Goal: Transaction & Acquisition: Purchase product/service

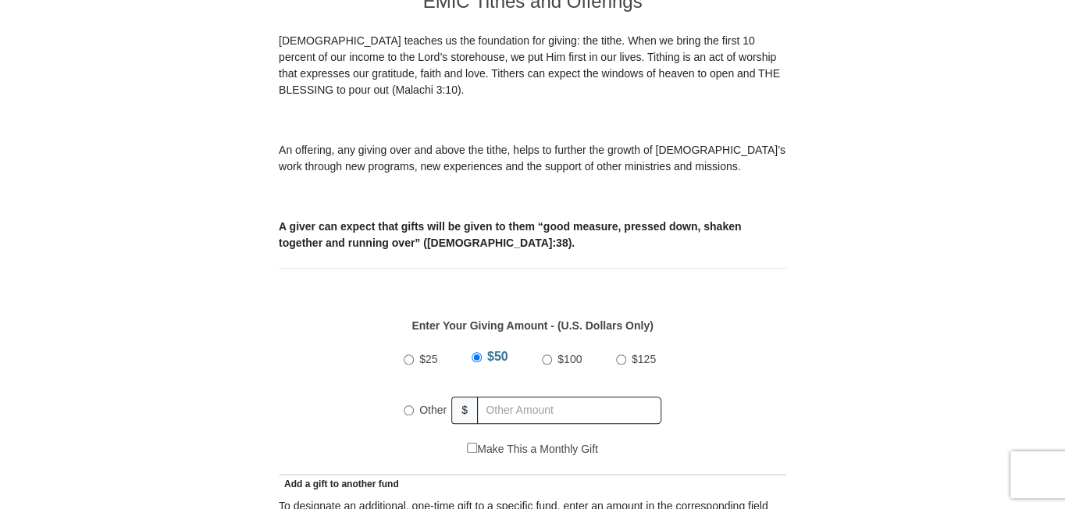
scroll to position [547, 0]
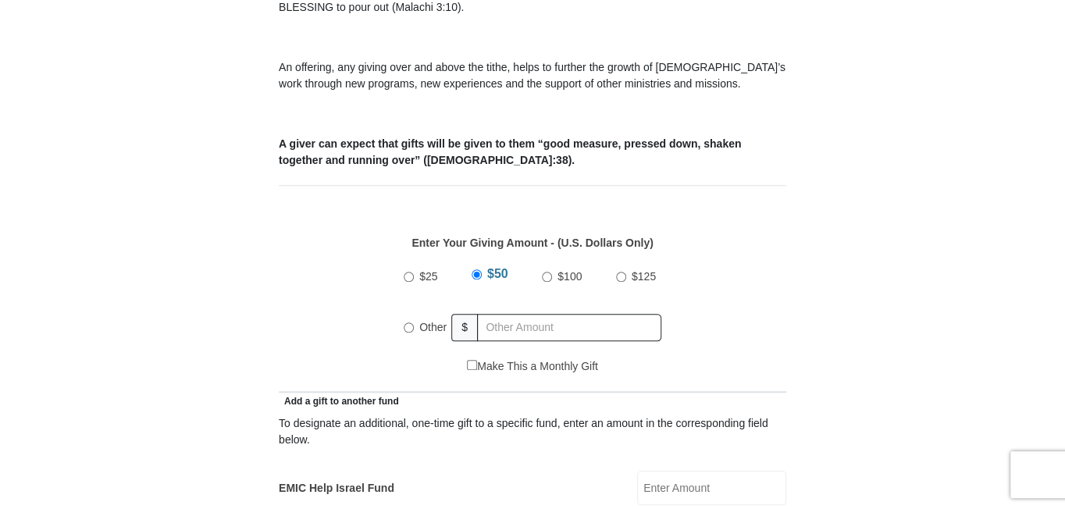
click at [406, 323] on input "Other" at bounding box center [409, 328] width 10 height 10
radio input "true"
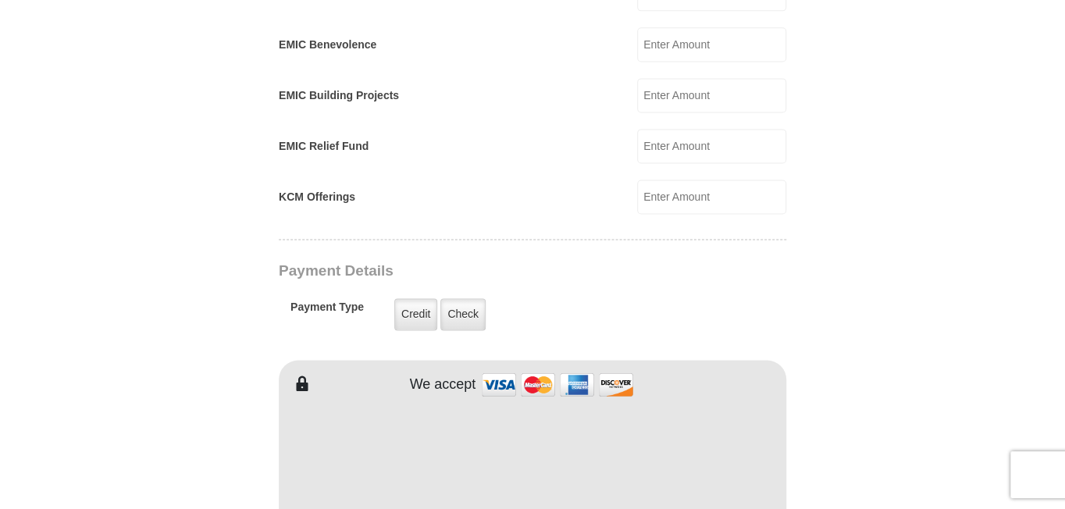
scroll to position [1015, 0]
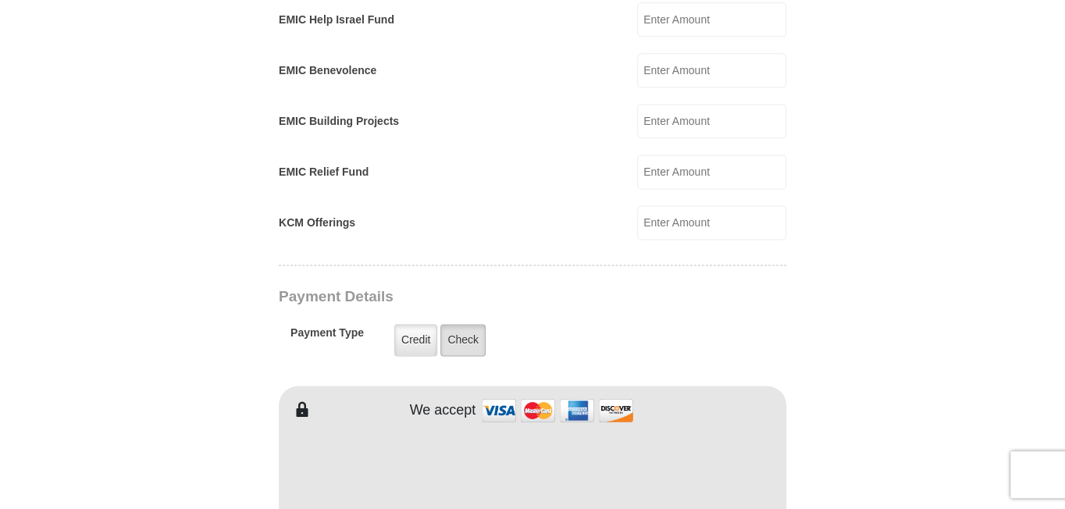
type input "600.00"
click at [462, 324] on label "Check" at bounding box center [462, 340] width 45 height 32
click at [0, 0] on input "Check" at bounding box center [0, 0] width 0 height 0
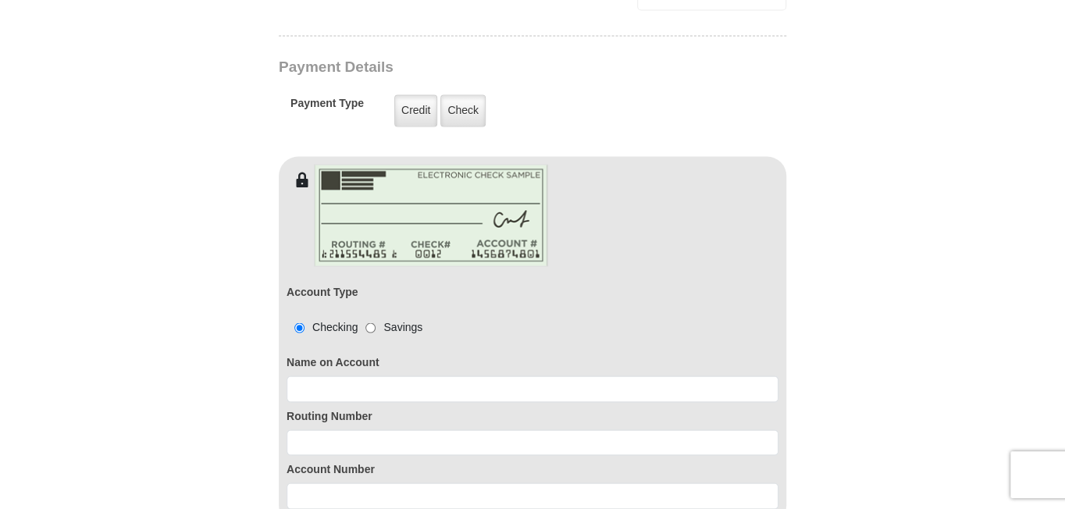
scroll to position [1250, 0]
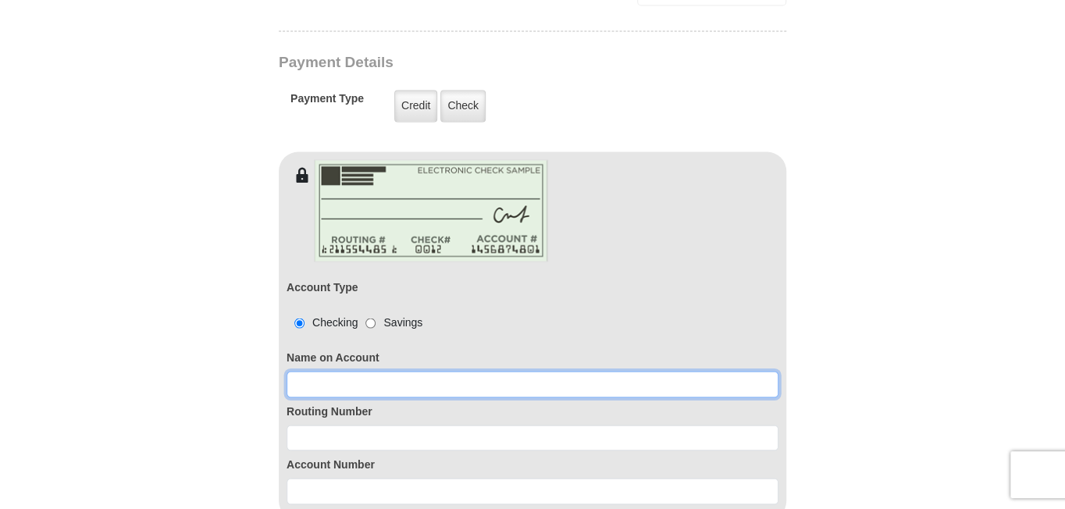
click at [347, 371] on input at bounding box center [533, 384] width 492 height 27
type input "Lana West"
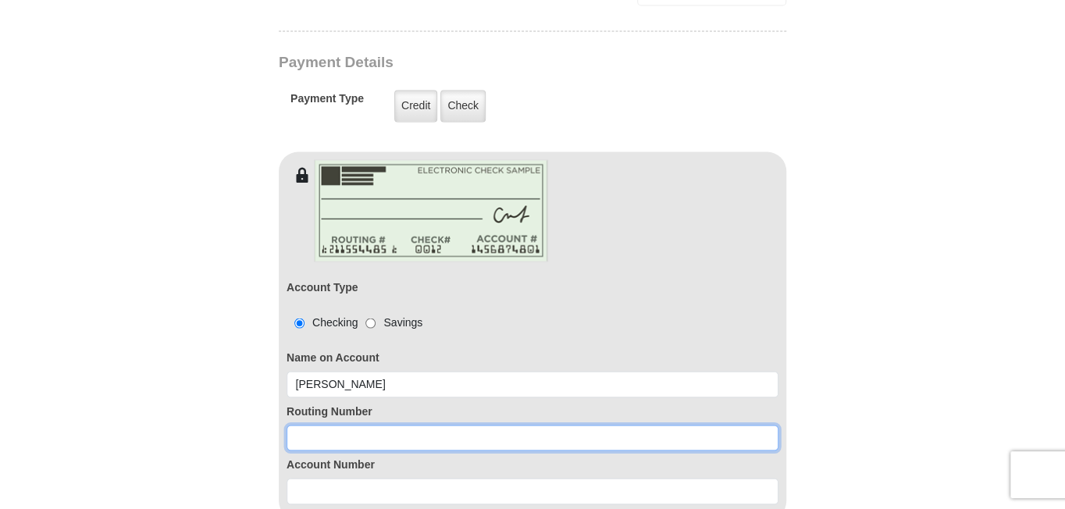
click at [367, 425] on input at bounding box center [533, 438] width 492 height 27
type input "122105498"
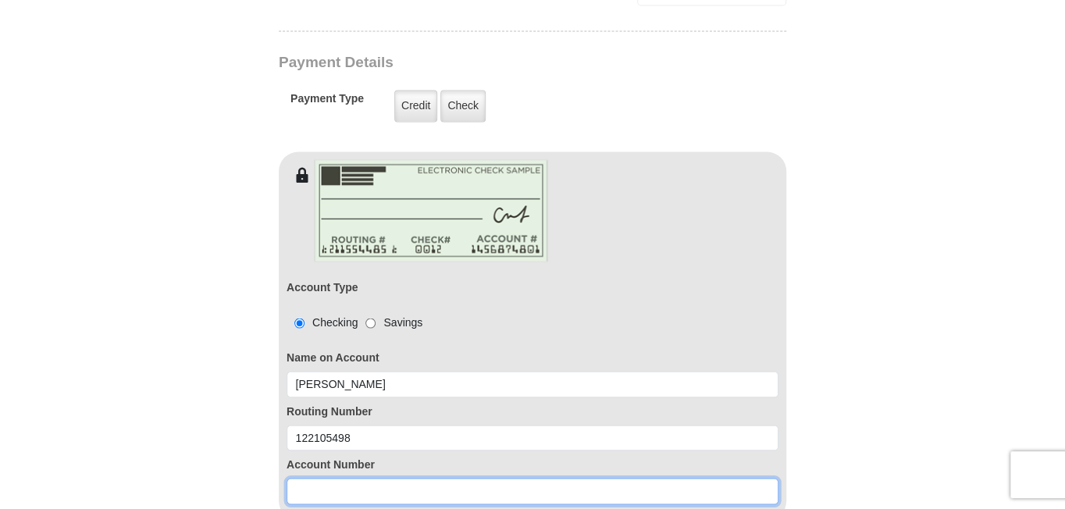
click at [349, 478] on input at bounding box center [533, 491] width 492 height 27
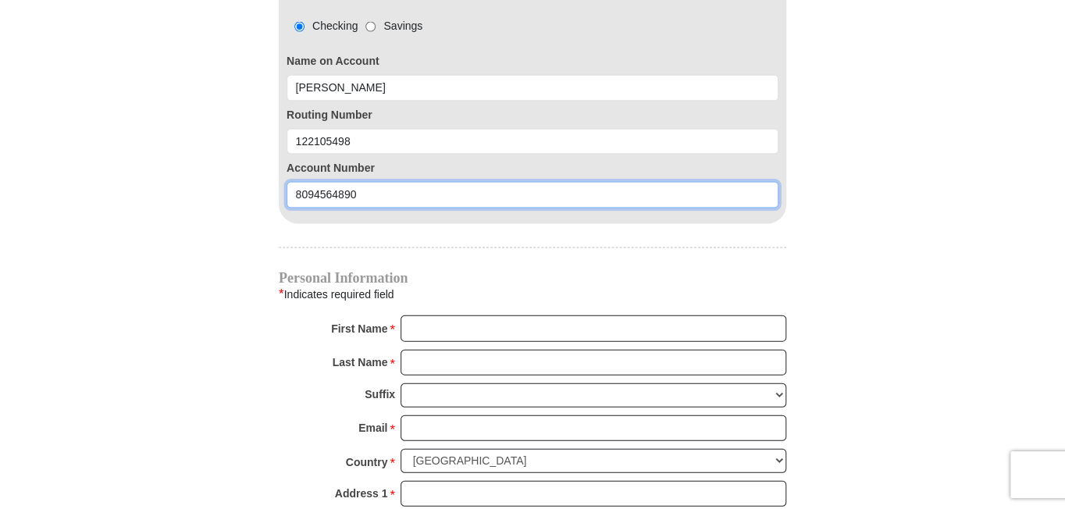
scroll to position [1562, 0]
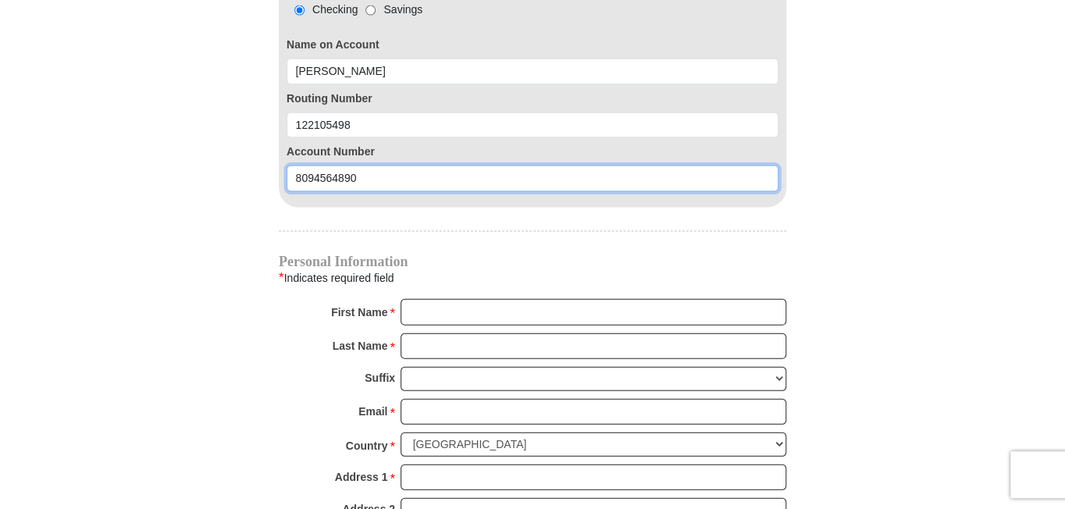
type input "8094564890"
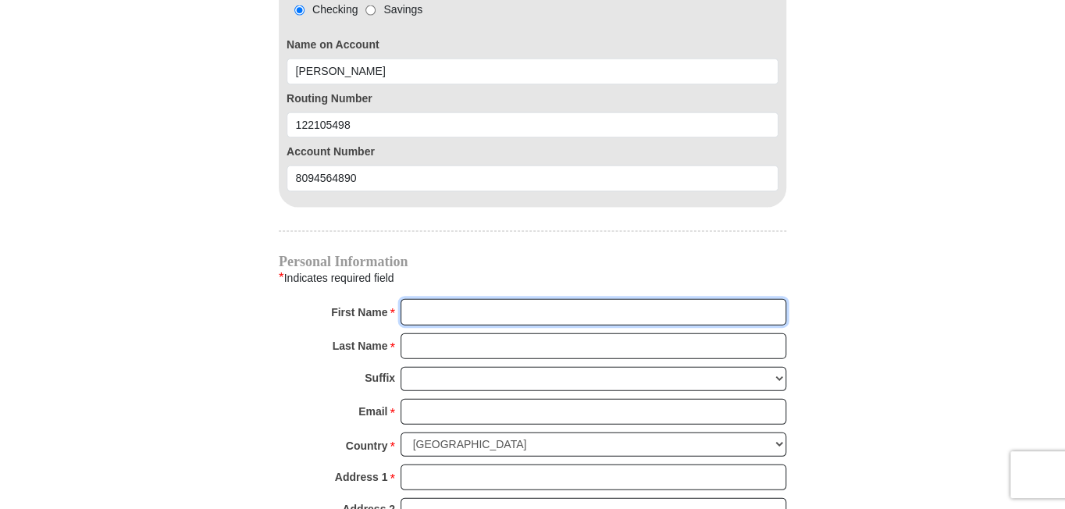
click at [463, 299] on input "First Name *" at bounding box center [594, 312] width 386 height 27
type input "Lana"
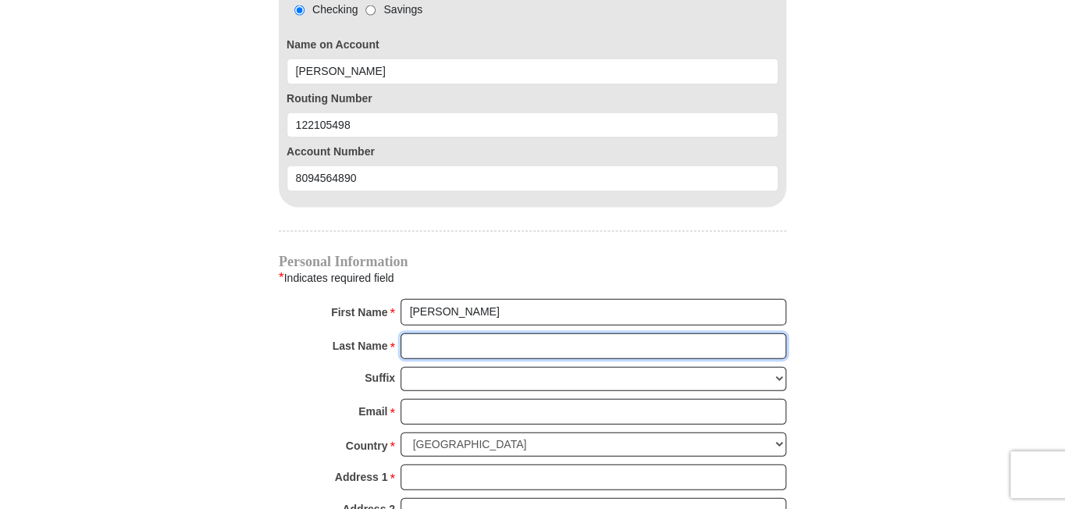
type input "West"
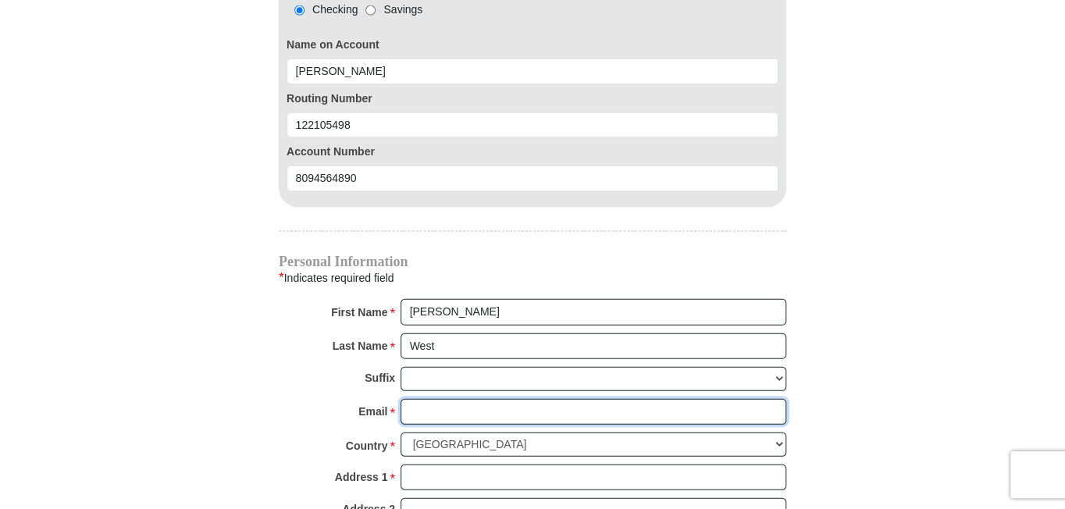
type input "lanawest6772@gmail.com"
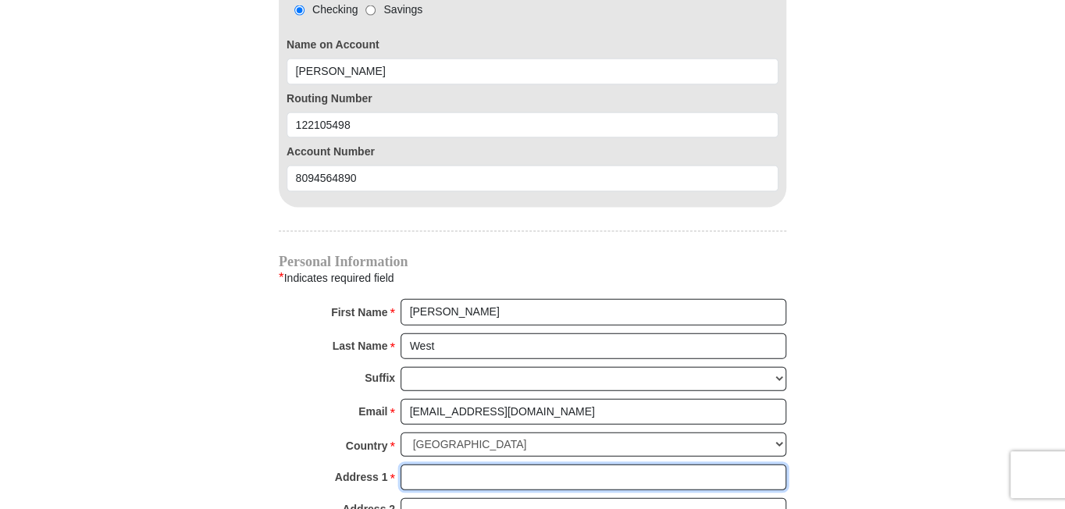
type input "4817 E Charleston Ave"
type input "Scottsdale. AZ 85254"
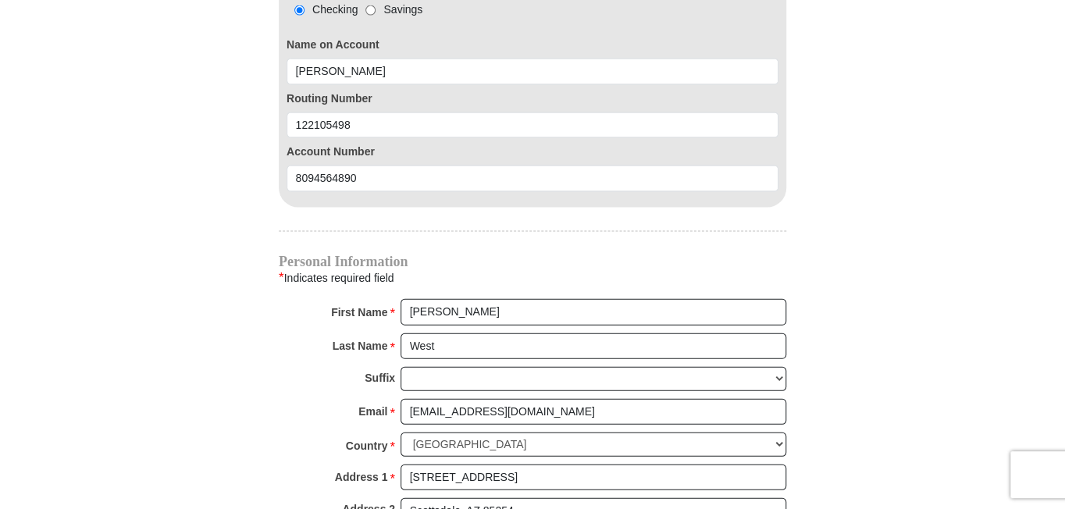
type input "Scottsdale"
select select "AZ"
type input "85254"
type input "7204704442"
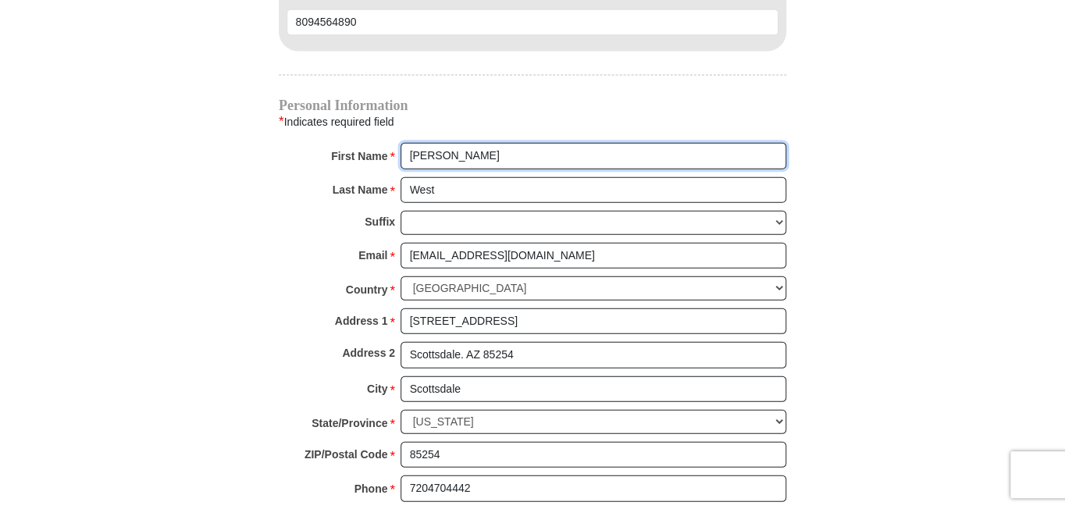
scroll to position [1640, 0]
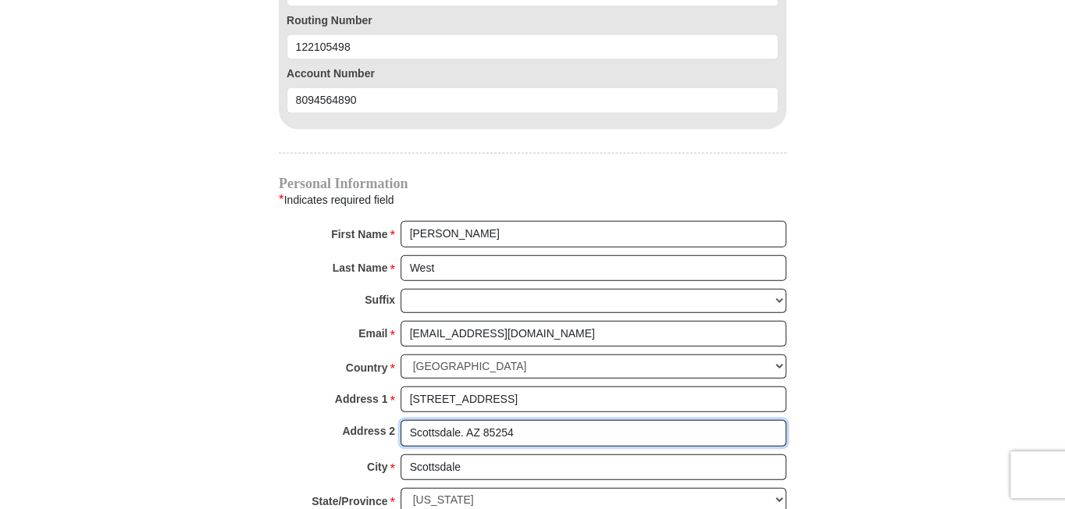
drag, startPoint x: 525, startPoint y: 407, endPoint x: -18, endPoint y: 358, distance: 545.0
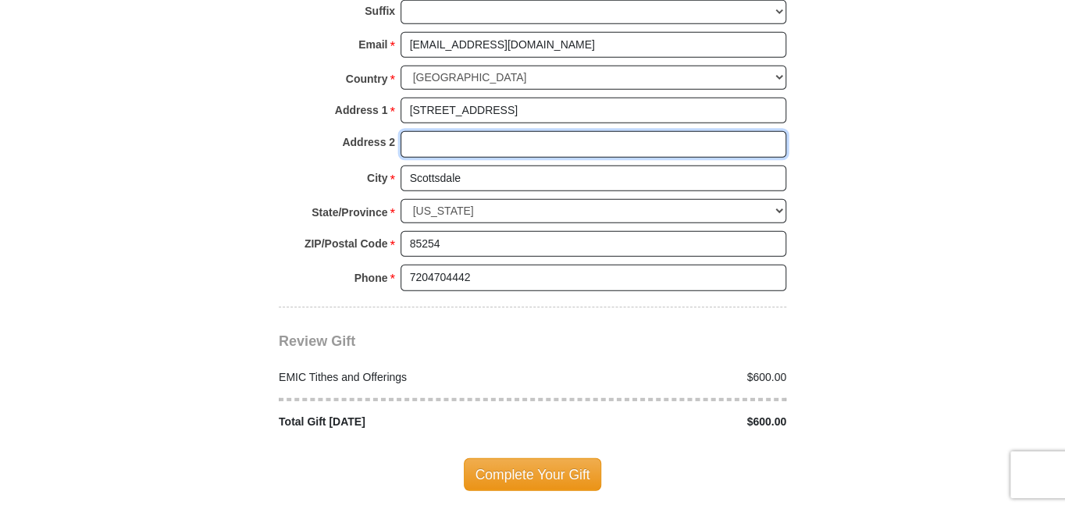
scroll to position [1953, 0]
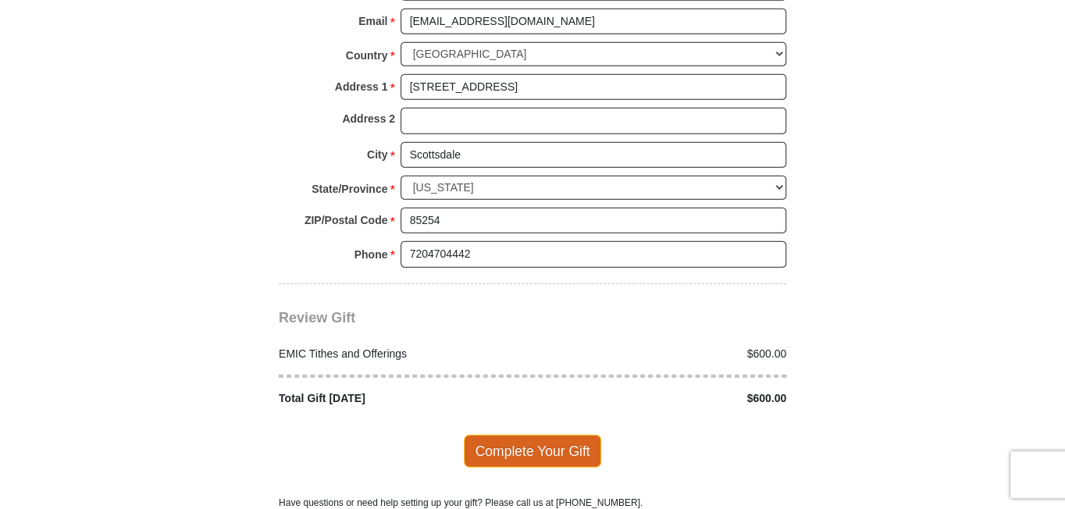
click at [533, 435] on span "Complete Your Gift" at bounding box center [533, 451] width 138 height 33
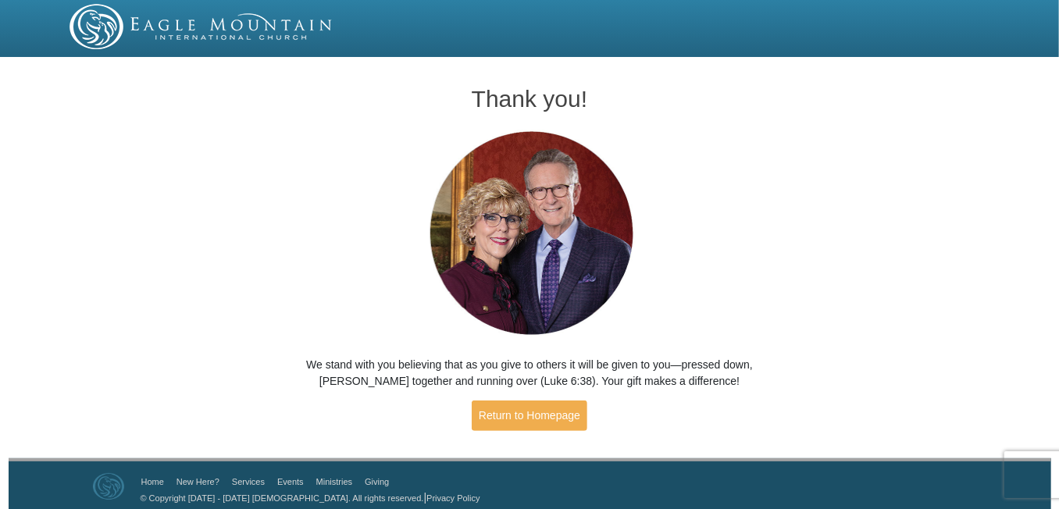
drag, startPoint x: 672, startPoint y: 154, endPoint x: 971, endPoint y: 171, distance: 299.6
click at [975, 176] on div "Thank you! We stand with you believing that as you give to others it will be gi…" at bounding box center [529, 260] width 1059 height 396
